Goal: Information Seeking & Learning: Learn about a topic

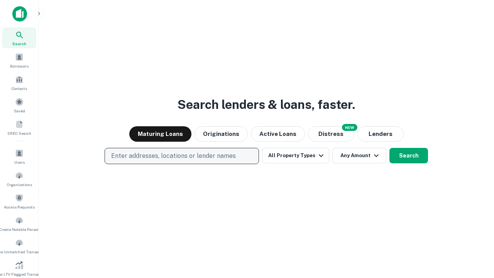
click at [181, 156] on p "Enter addresses, locations or lender names" at bounding box center [173, 155] width 125 height 9
type input "**********"
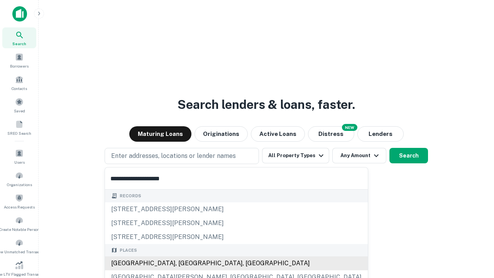
click at [185, 263] on div "[GEOGRAPHIC_DATA], [GEOGRAPHIC_DATA], [GEOGRAPHIC_DATA]" at bounding box center [236, 263] width 263 height 14
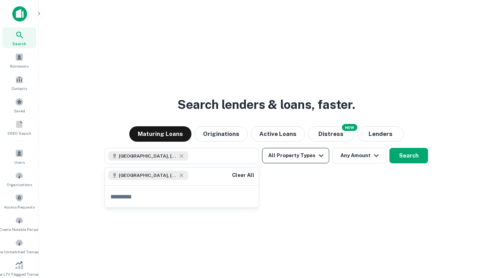
click at [296, 156] on button "All Property Types" at bounding box center [295, 155] width 67 height 15
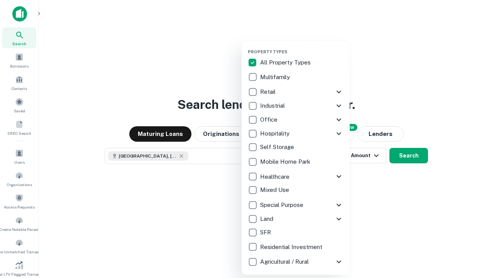
click at [302, 47] on button "button" at bounding box center [302, 47] width 108 height 0
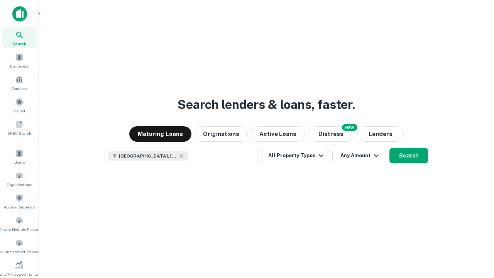
scroll to position [4, 93]
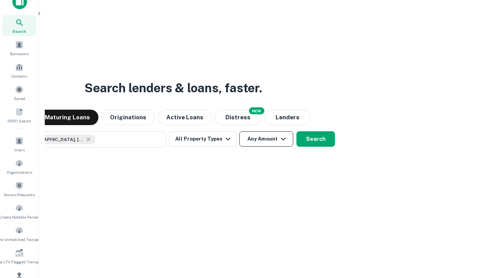
click at [239, 131] on button "Any Amount" at bounding box center [266, 138] width 54 height 15
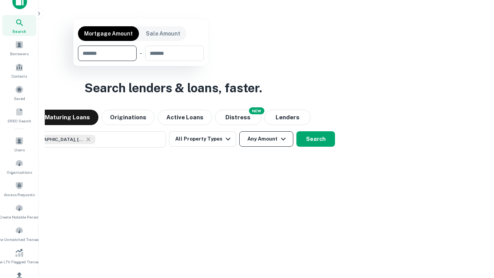
scroll to position [92, 0]
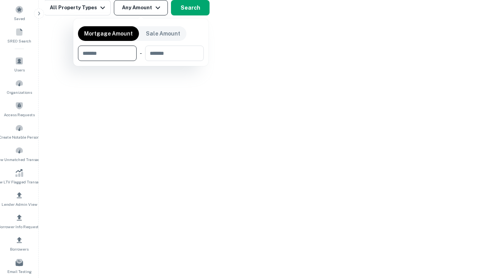
type input "*******"
click at [141, 61] on button "button" at bounding box center [141, 61] width 126 height 0
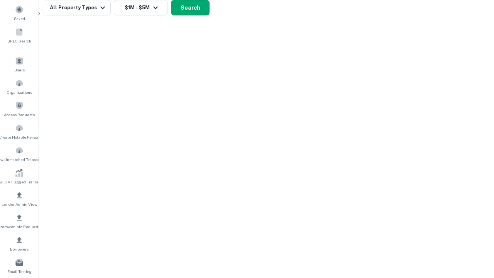
scroll to position [12, 0]
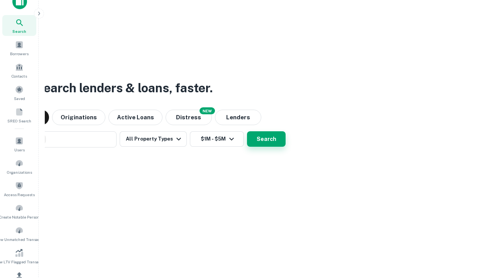
click at [247, 131] on button "Search" at bounding box center [266, 138] width 39 height 15
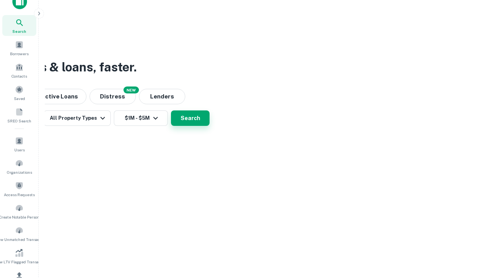
scroll to position [92, 0]
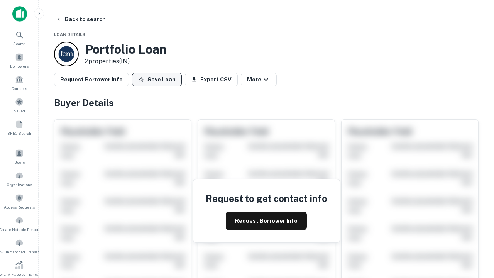
click at [157, 80] on button "Save Loan" at bounding box center [157, 80] width 50 height 14
click at [159, 80] on button "Save Loan" at bounding box center [157, 80] width 50 height 14
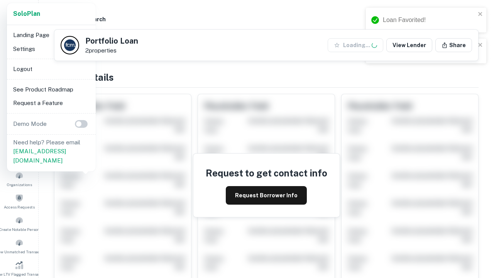
scroll to position [269, 0]
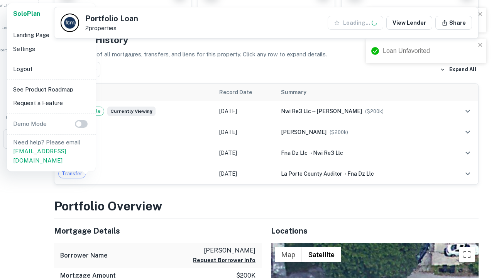
click at [51, 69] on li "Logout" at bounding box center [51, 69] width 83 height 14
